Goal: Information Seeking & Learning: Learn about a topic

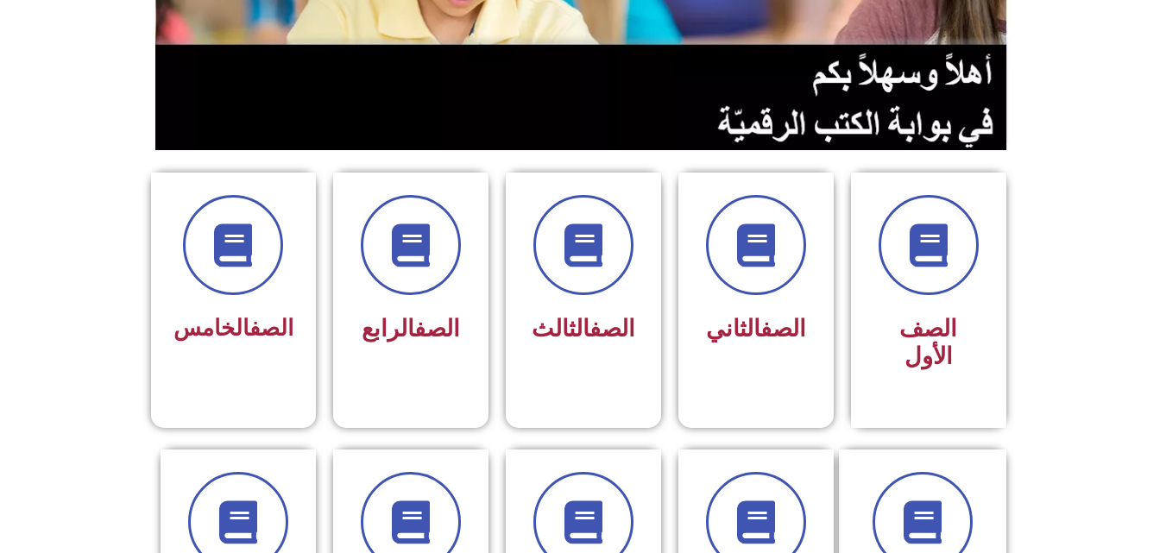
scroll to position [374, 0]
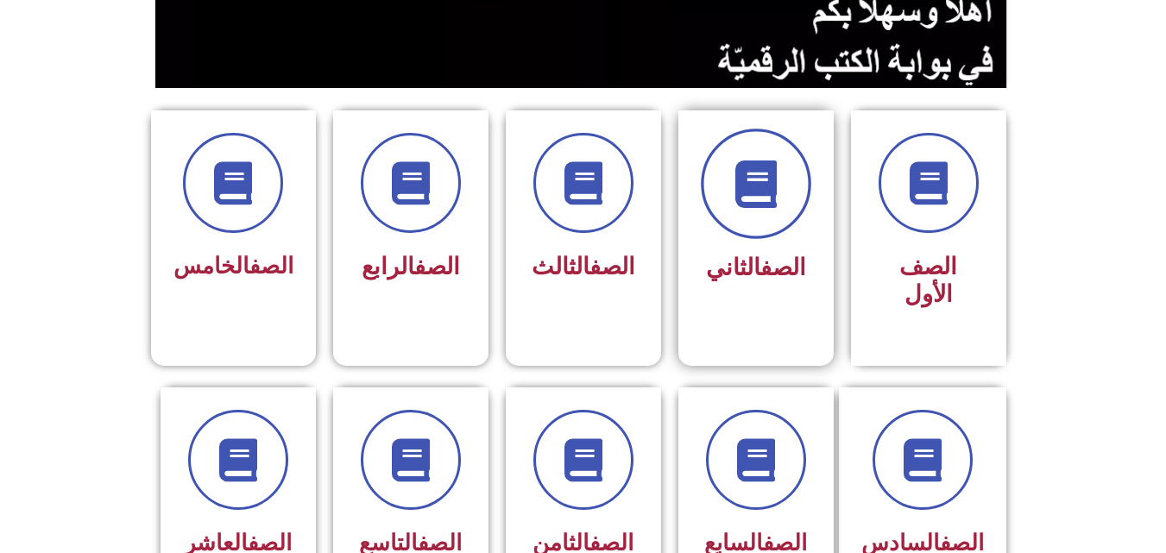
click at [773, 194] on icon at bounding box center [755, 184] width 47 height 47
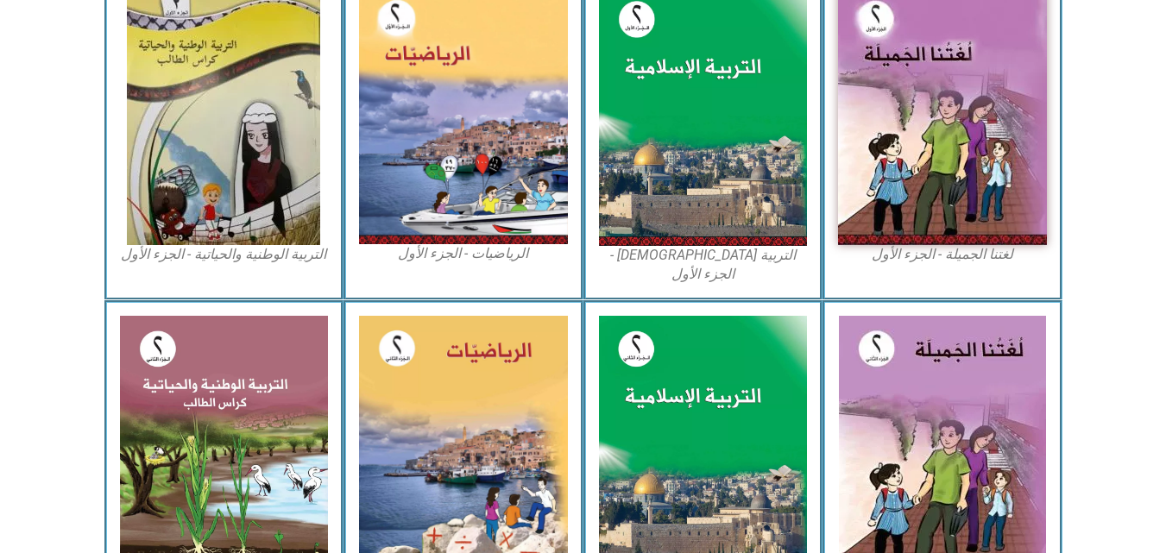
scroll to position [587, 0]
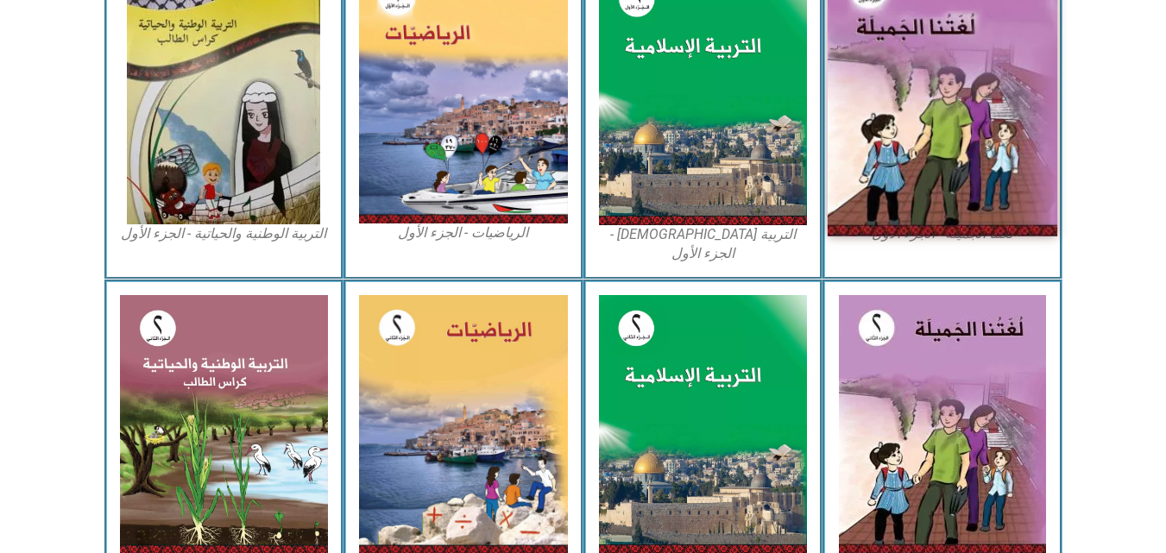
click at [965, 138] on img at bounding box center [943, 95] width 230 height 284
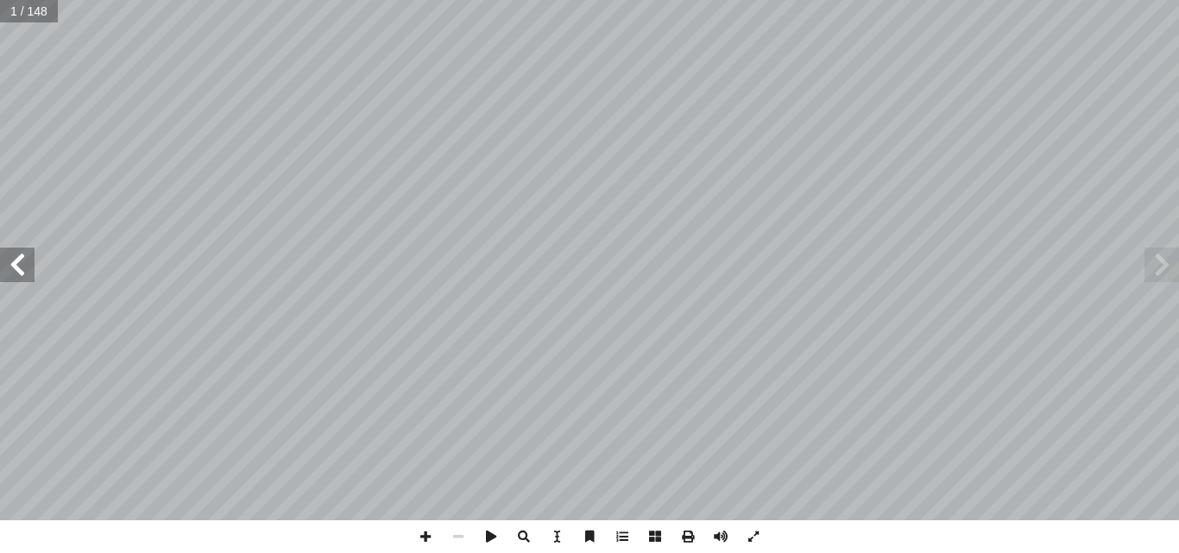
click at [16, 279] on span at bounding box center [17, 265] width 35 height 35
click at [14, 15] on input "text" at bounding box center [34, 11] width 68 height 22
type input "**"
click at [1168, 268] on span at bounding box center [1162, 265] width 35 height 35
click at [16, 265] on span at bounding box center [17, 265] width 35 height 35
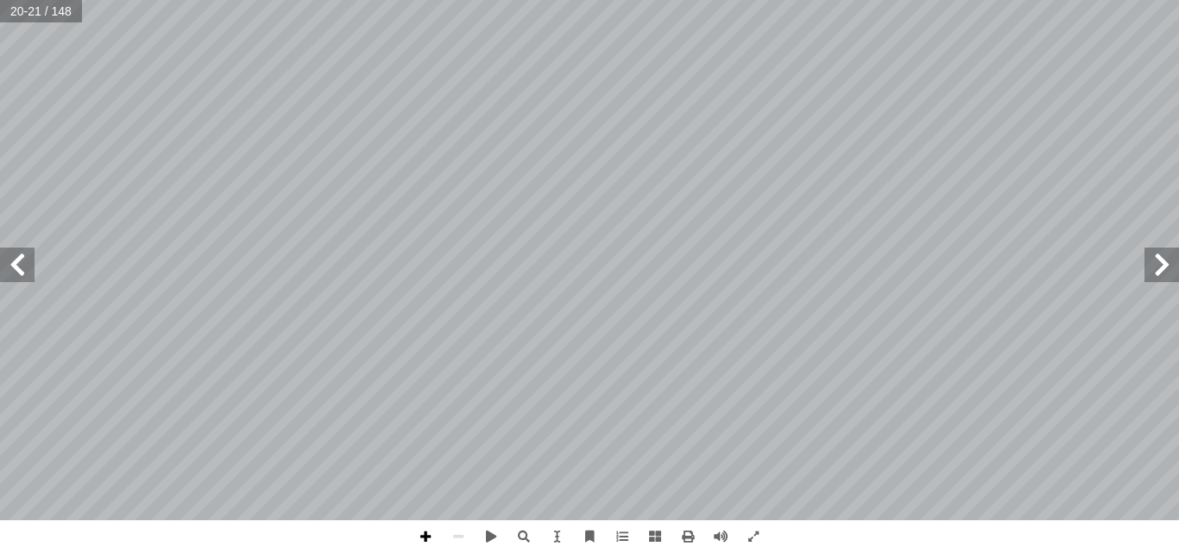
click at [422, 528] on span at bounding box center [425, 537] width 33 height 33
click at [450, 532] on span at bounding box center [458, 537] width 33 height 33
click at [26, 263] on span at bounding box center [17, 265] width 35 height 35
click at [427, 531] on span at bounding box center [425, 537] width 33 height 33
